Goal: Task Accomplishment & Management: Use online tool/utility

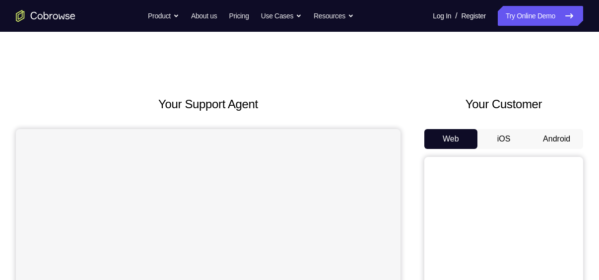
click at [561, 139] on button "Android" at bounding box center [556, 139] width 53 height 20
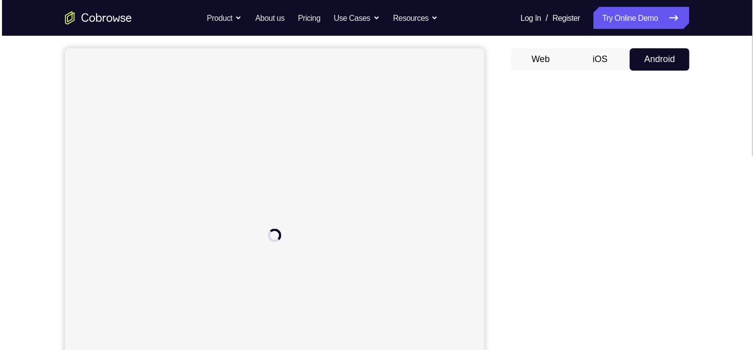
scroll to position [86, 0]
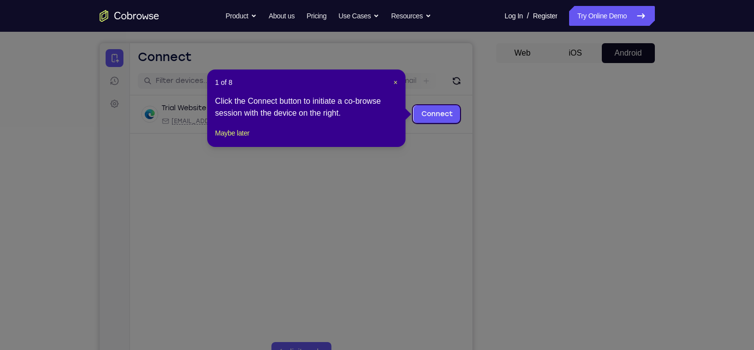
click at [598, 62] on icon at bounding box center [382, 175] width 764 height 350
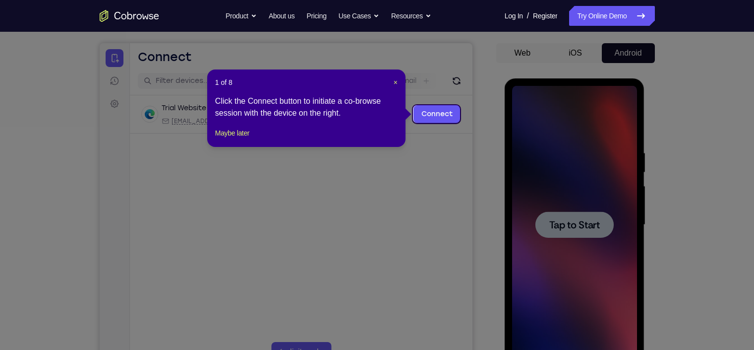
scroll to position [0, 0]
click at [443, 118] on link "Connect" at bounding box center [436, 114] width 47 height 18
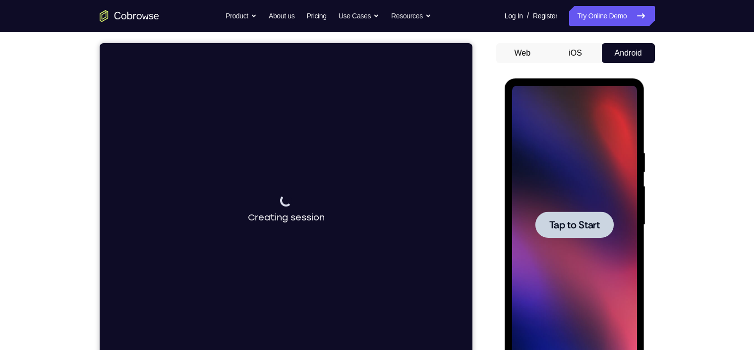
click at [598, 214] on div at bounding box center [574, 225] width 125 height 278
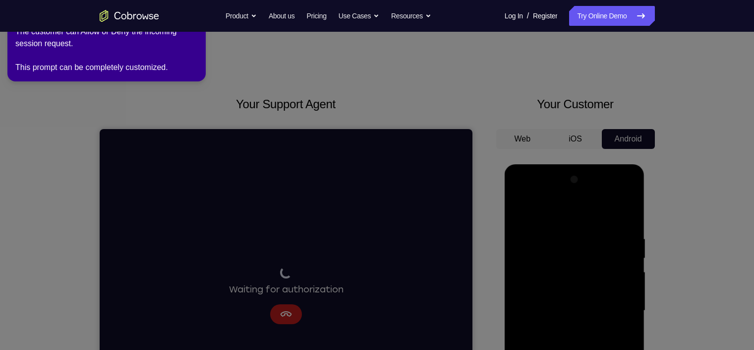
click at [350, 240] on icon at bounding box center [380, 173] width 768 height 354
click at [126, 53] on div "The customer can Allow or Deny the incoming session request. This prompt can be…" at bounding box center [106, 50] width 183 height 48
click at [14, 34] on div "2 of 8 × The customer can Allow or Deny the incoming session request. This prom…" at bounding box center [106, 40] width 198 height 81
click at [469, 108] on icon at bounding box center [380, 173] width 768 height 354
click at [598, 20] on link "Try Online Demo" at bounding box center [611, 16] width 85 height 20
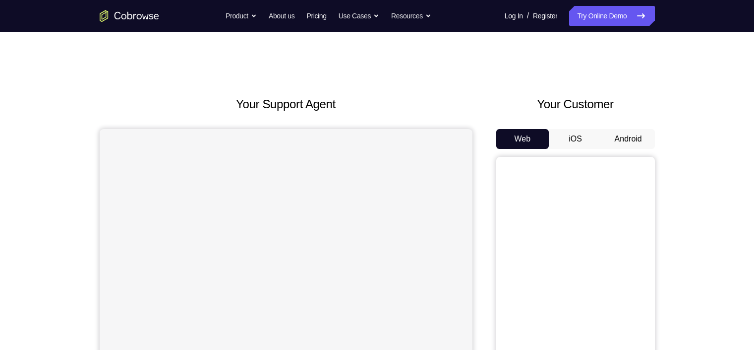
click at [632, 137] on button "Android" at bounding box center [628, 139] width 53 height 20
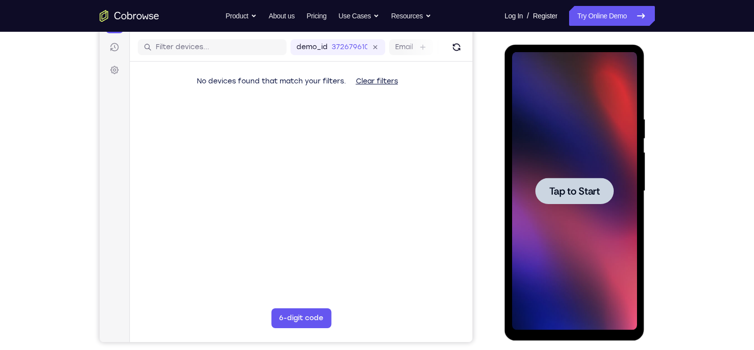
drag, startPoint x: 1154, startPoint y: 150, endPoint x: 606, endPoint y: 138, distance: 548.2
click at [606, 138] on div at bounding box center [574, 191] width 125 height 278
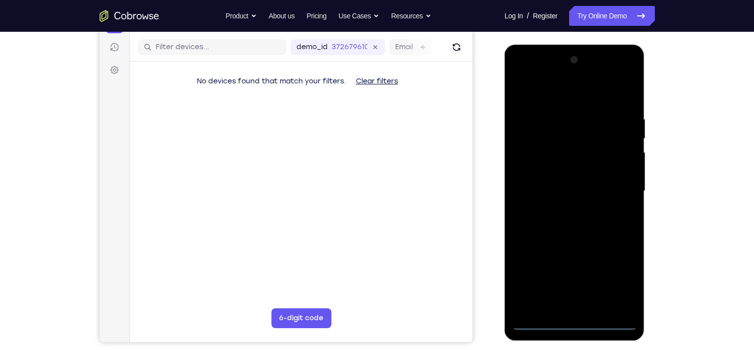
click at [575, 324] on div at bounding box center [574, 191] width 125 height 278
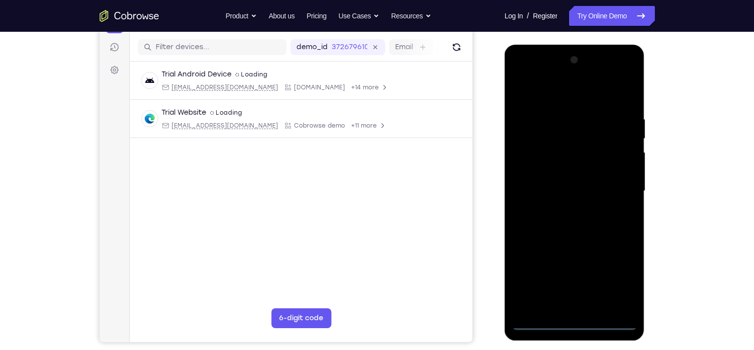
click at [619, 282] on div at bounding box center [574, 191] width 125 height 278
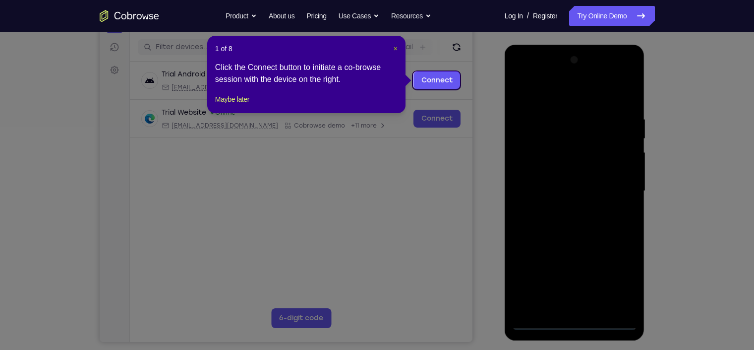
click at [397, 49] on span "×" at bounding box center [396, 49] width 4 height 8
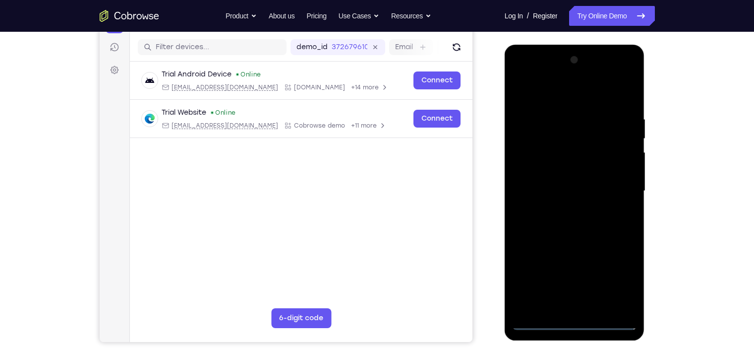
click at [585, 104] on div at bounding box center [574, 191] width 125 height 278
click at [580, 100] on div at bounding box center [574, 191] width 125 height 278
click at [535, 161] on div at bounding box center [574, 191] width 125 height 278
click at [552, 193] on div at bounding box center [574, 191] width 125 height 278
click at [560, 185] on div at bounding box center [574, 191] width 125 height 278
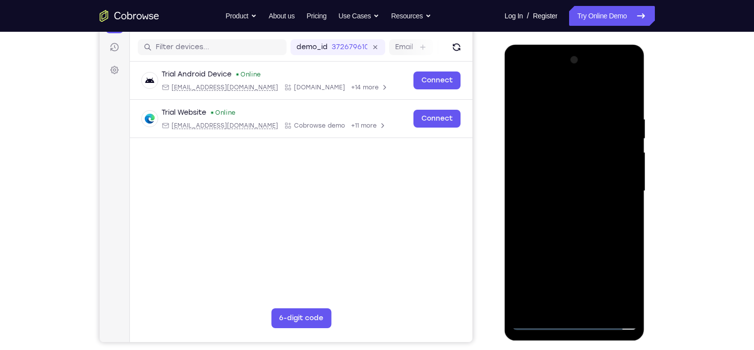
click at [568, 201] on div at bounding box center [574, 191] width 125 height 278
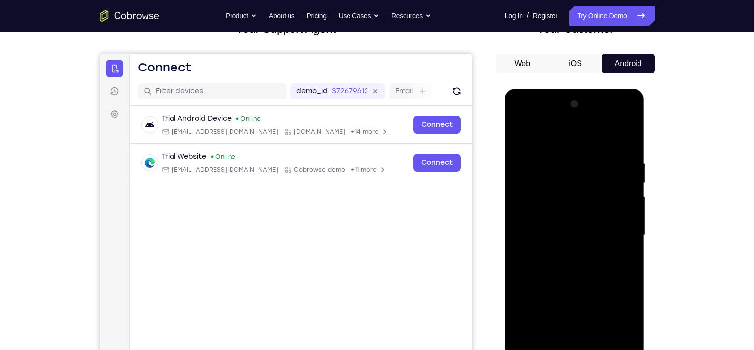
scroll to position [84, 0]
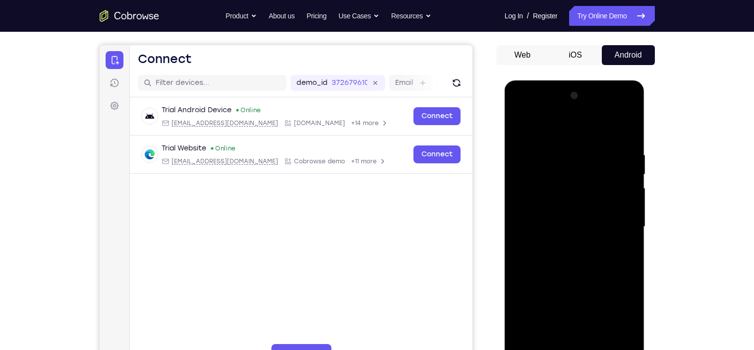
click at [571, 275] on div at bounding box center [574, 227] width 125 height 278
click at [623, 204] on div at bounding box center [574, 227] width 125 height 278
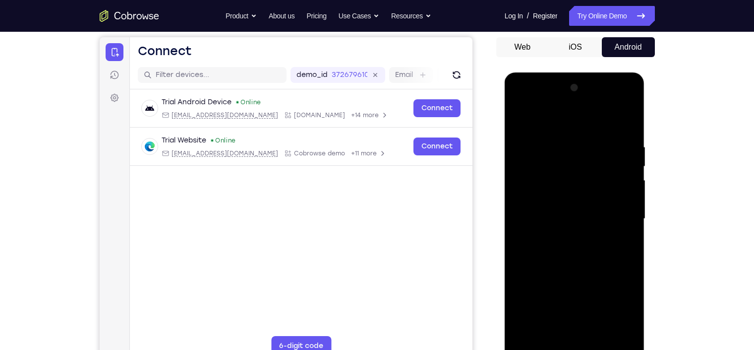
scroll to position [89, 0]
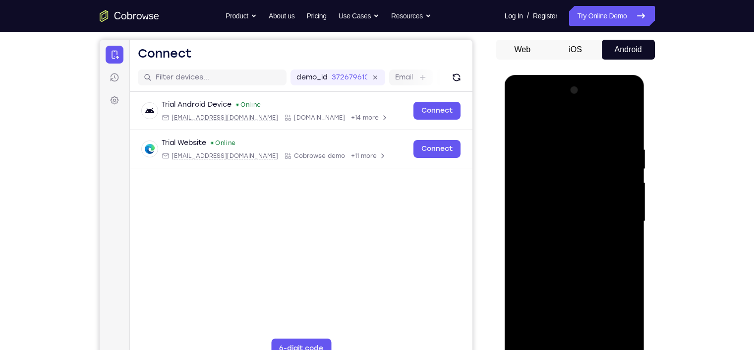
drag, startPoint x: 587, startPoint y: 124, endPoint x: 501, endPoint y: 126, distance: 86.3
click at [505, 126] on html "Online web based iOS Simulators and Android Emulators. Run iPhone, iPad, Mobile…" at bounding box center [575, 224] width 141 height 298
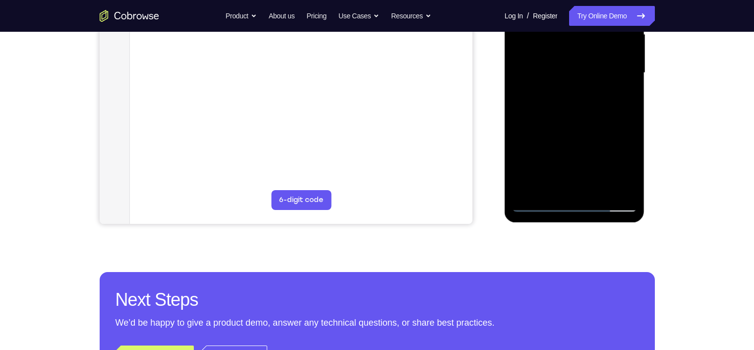
scroll to position [238, 0]
drag, startPoint x: 585, startPoint y: 183, endPoint x: 588, endPoint y: 116, distance: 66.5
click at [588, 116] on div at bounding box center [574, 73] width 125 height 278
drag, startPoint x: 572, startPoint y: 164, endPoint x: 572, endPoint y: 97, distance: 67.0
click at [572, 97] on div at bounding box center [574, 73] width 125 height 278
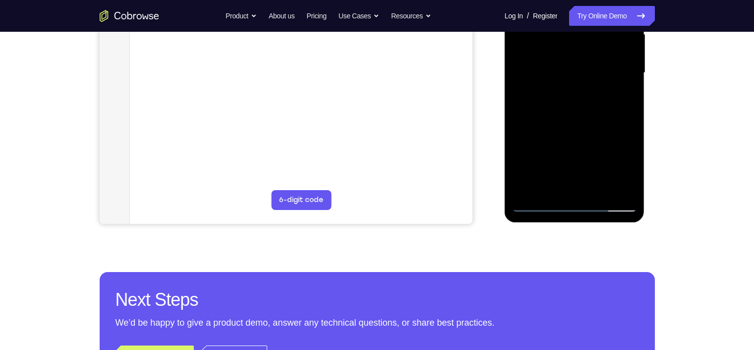
drag, startPoint x: 572, startPoint y: 145, endPoint x: 572, endPoint y: 107, distance: 37.7
click at [572, 107] on div at bounding box center [574, 73] width 125 height 278
click at [570, 184] on div at bounding box center [574, 73] width 125 height 278
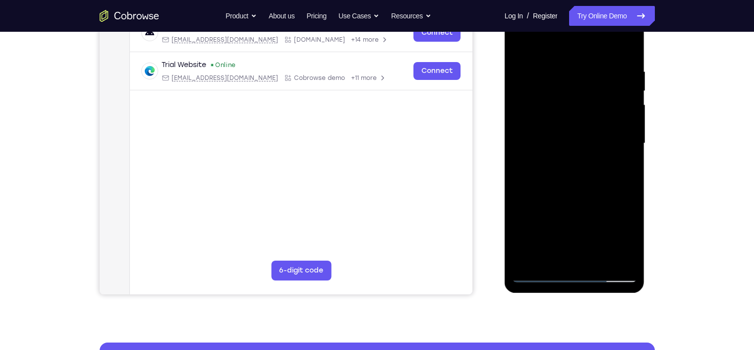
scroll to position [136, 0]
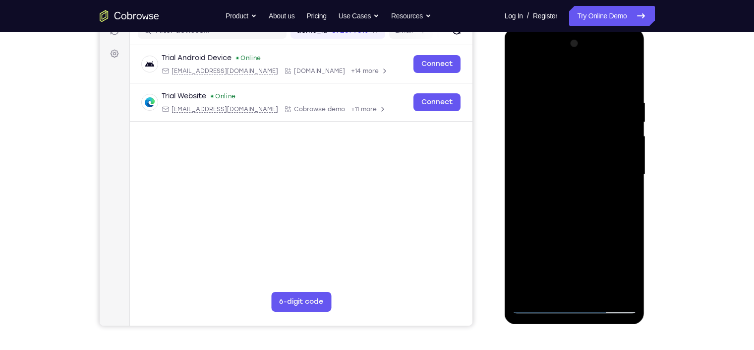
click at [567, 168] on div at bounding box center [574, 175] width 125 height 278
drag, startPoint x: 632, startPoint y: 109, endPoint x: 635, endPoint y: 78, distance: 30.9
click at [635, 78] on div at bounding box center [574, 175] width 125 height 278
click at [589, 183] on div at bounding box center [574, 175] width 125 height 278
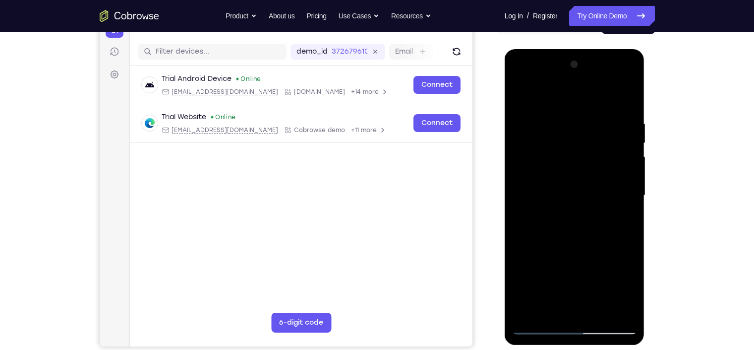
click at [562, 314] on div at bounding box center [574, 196] width 125 height 278
drag, startPoint x: 568, startPoint y: 200, endPoint x: 588, endPoint y: 141, distance: 62.3
click at [588, 141] on div at bounding box center [574, 196] width 125 height 278
drag, startPoint x: 587, startPoint y: 179, endPoint x: 583, endPoint y: 215, distance: 35.9
click at [583, 215] on div at bounding box center [574, 196] width 125 height 278
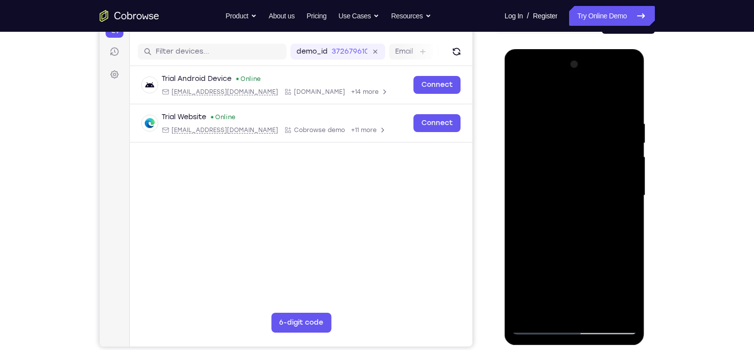
drag, startPoint x: 561, startPoint y: 153, endPoint x: 566, endPoint y: 189, distance: 36.1
click at [566, 189] on div at bounding box center [574, 196] width 125 height 278
click at [543, 110] on div at bounding box center [574, 196] width 125 height 278
click at [576, 140] on div at bounding box center [574, 196] width 125 height 278
click at [630, 93] on div at bounding box center [574, 196] width 125 height 278
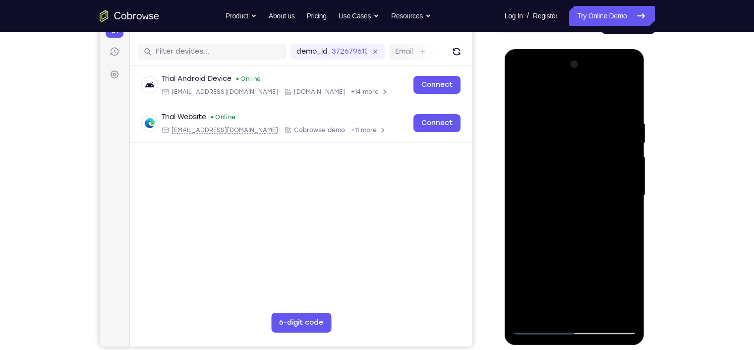
click at [567, 169] on div at bounding box center [574, 196] width 125 height 278
click at [615, 267] on div at bounding box center [574, 196] width 125 height 278
click at [568, 214] on div at bounding box center [574, 196] width 125 height 278
click at [631, 96] on div at bounding box center [574, 196] width 125 height 278
click at [585, 190] on div at bounding box center [574, 196] width 125 height 278
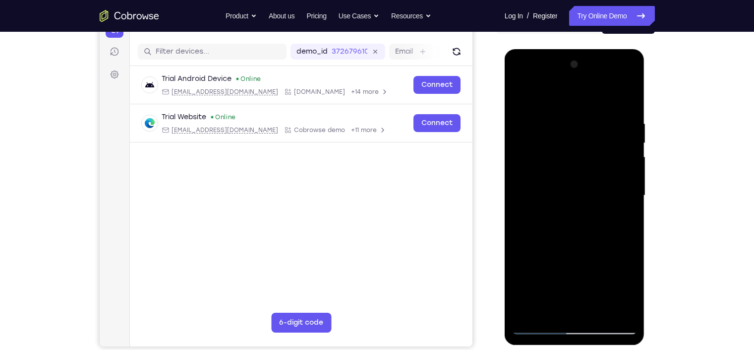
click at [532, 108] on div at bounding box center [574, 196] width 125 height 278
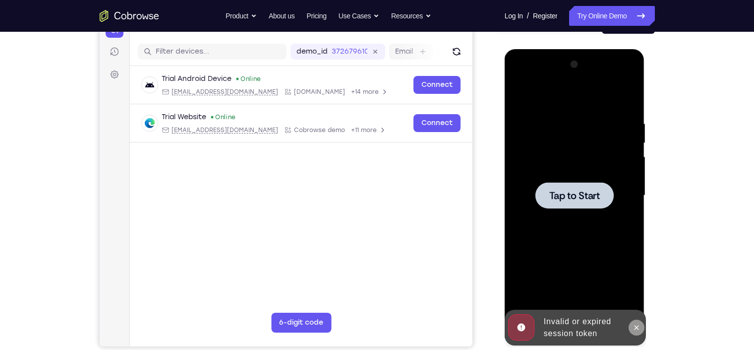
click at [641, 329] on button at bounding box center [637, 327] width 16 height 16
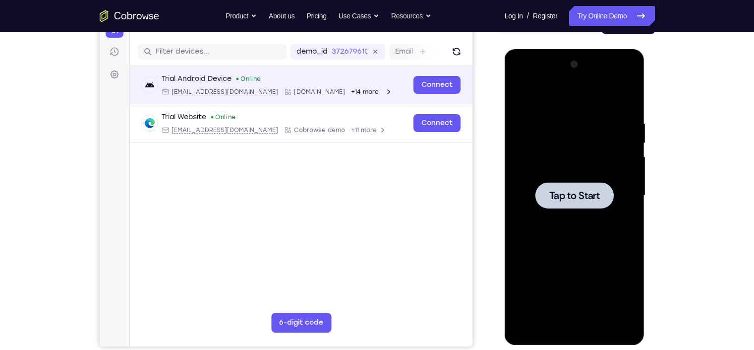
scroll to position [0, 0]
